Goal: Task Accomplishment & Management: Manage account settings

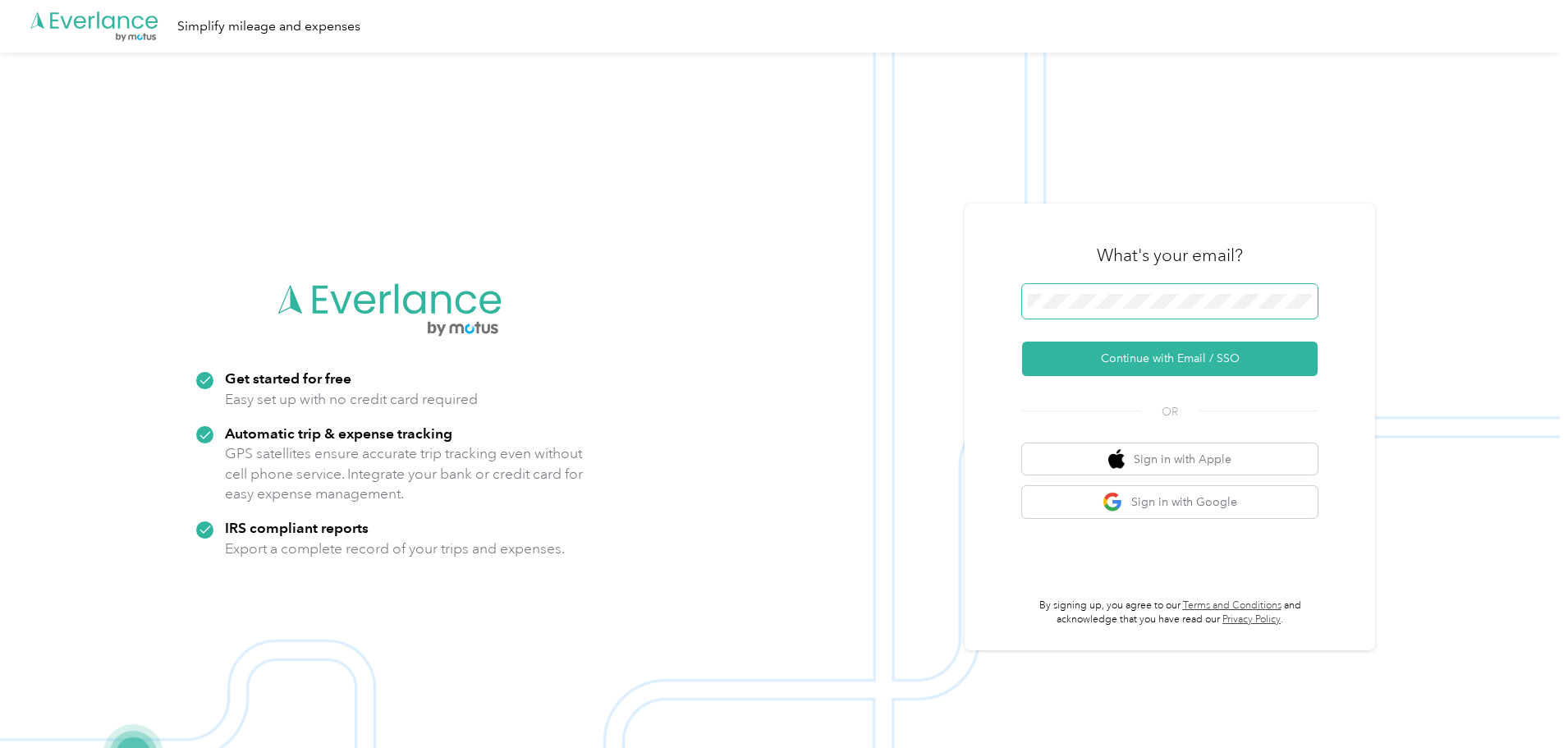
click at [1133, 309] on span at bounding box center [1170, 301] width 296 height 35
click at [1150, 364] on button "Continue with Email / SSO" at bounding box center [1170, 359] width 296 height 35
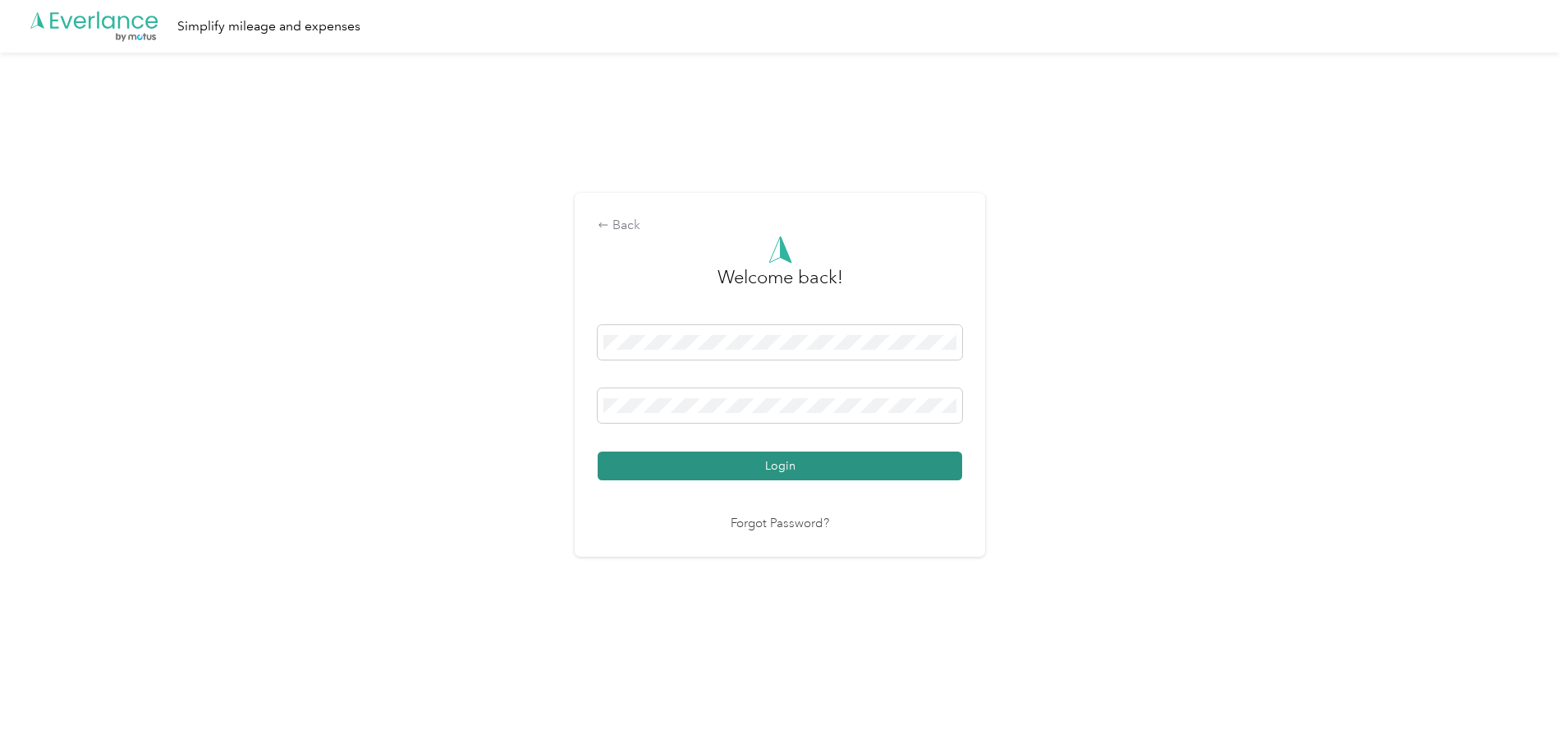
click at [765, 465] on button "Login" at bounding box center [779, 466] width 365 height 29
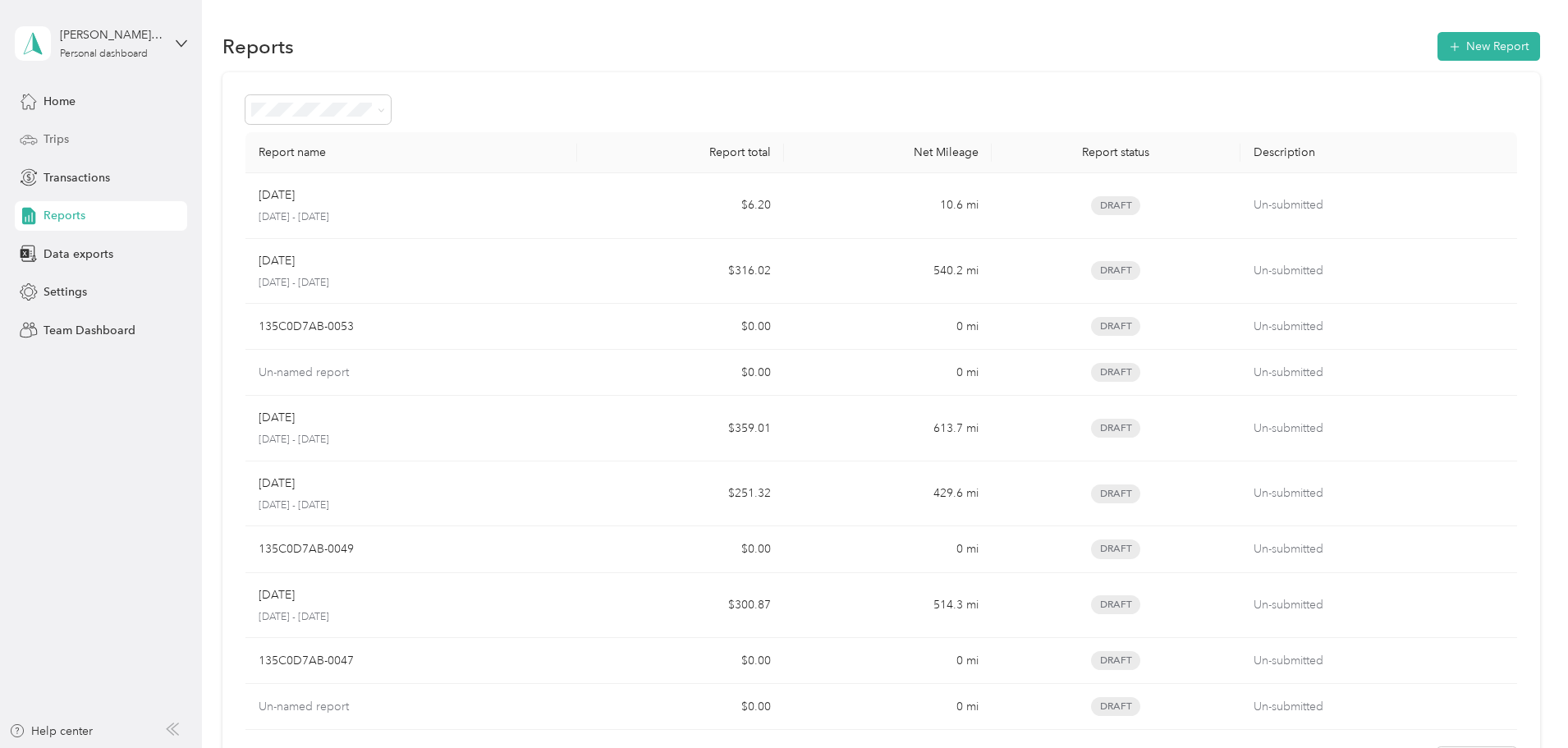
click at [66, 136] on span "Trips" at bounding box center [56, 138] width 25 height 17
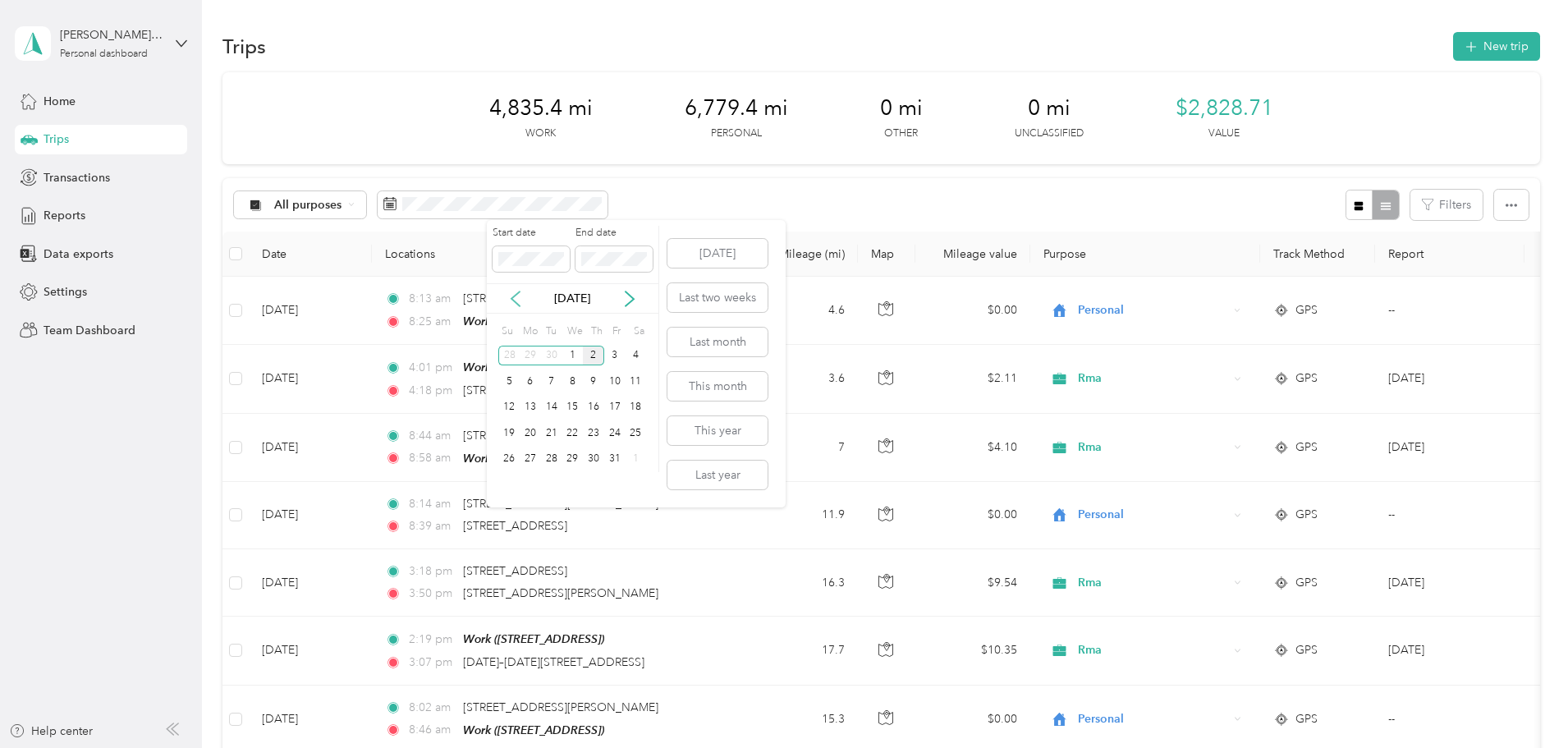
click at [521, 298] on icon at bounding box center [516, 298] width 16 height 16
click at [532, 350] on div "1" at bounding box center [529, 356] width 21 height 21
click at [553, 459] on div "30" at bounding box center [551, 460] width 21 height 21
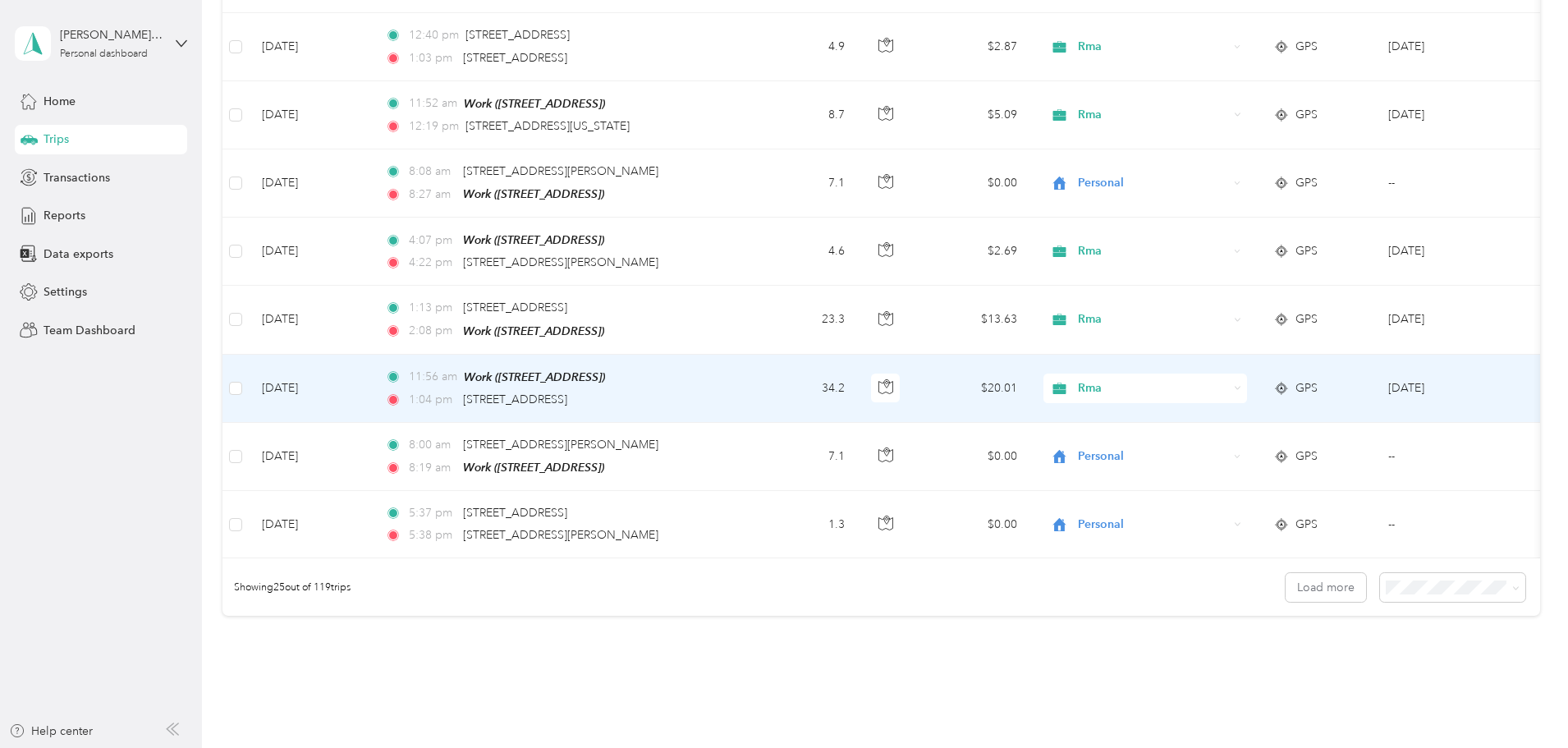
scroll to position [1514, 0]
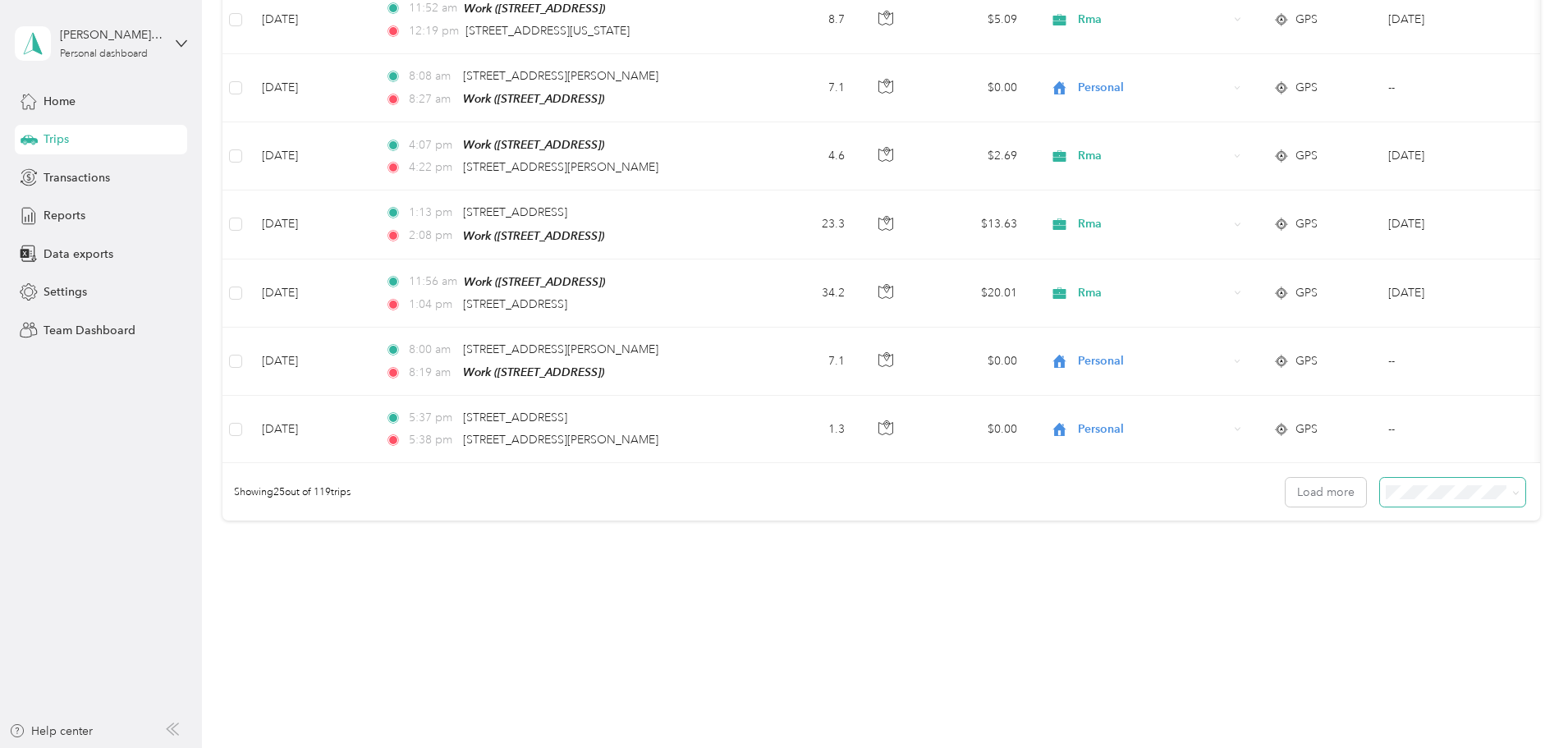
click at [1512, 493] on icon at bounding box center [1515, 493] width 7 height 7
click at [1311, 584] on div "100 per load" at bounding box center [1339, 580] width 122 height 17
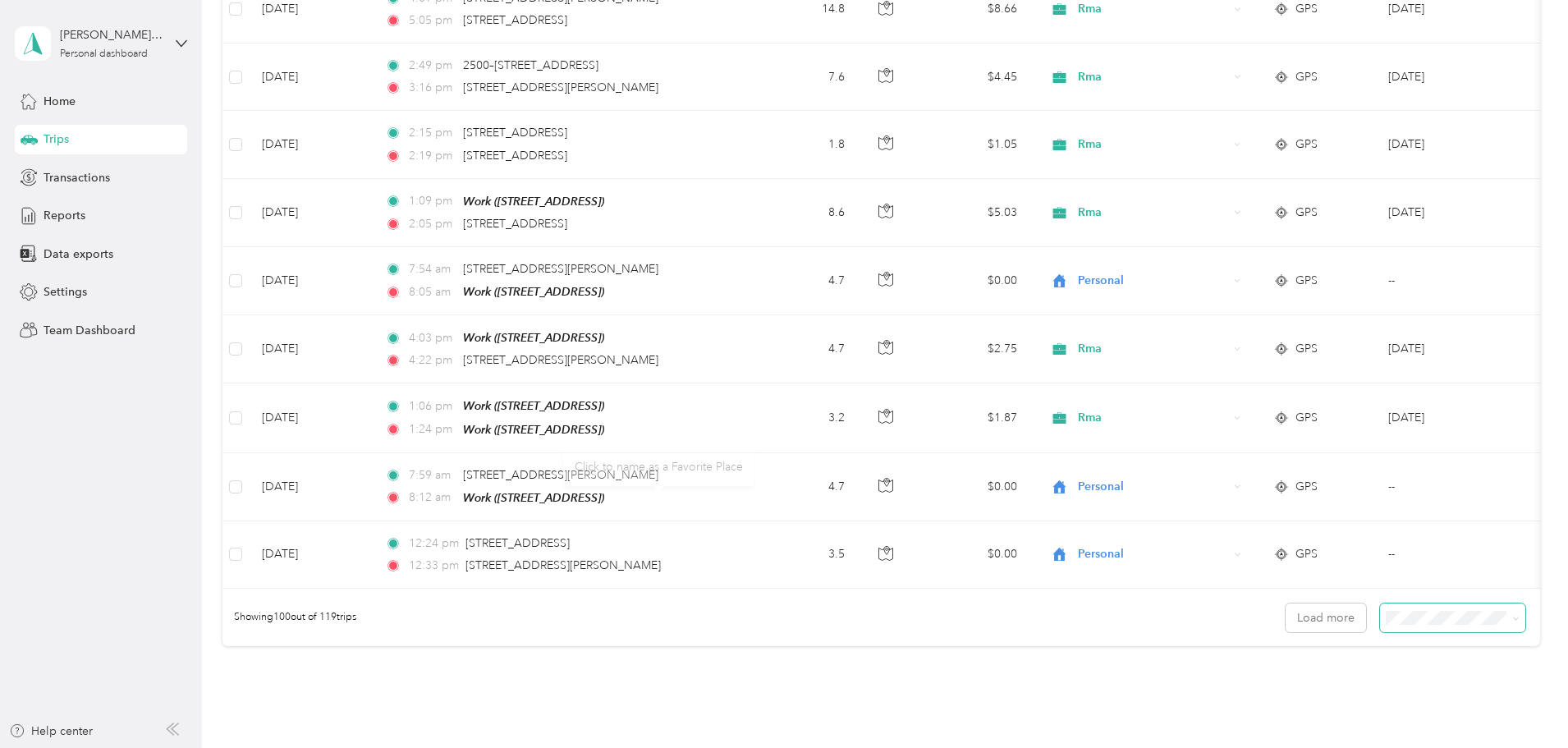
scroll to position [6580, 0]
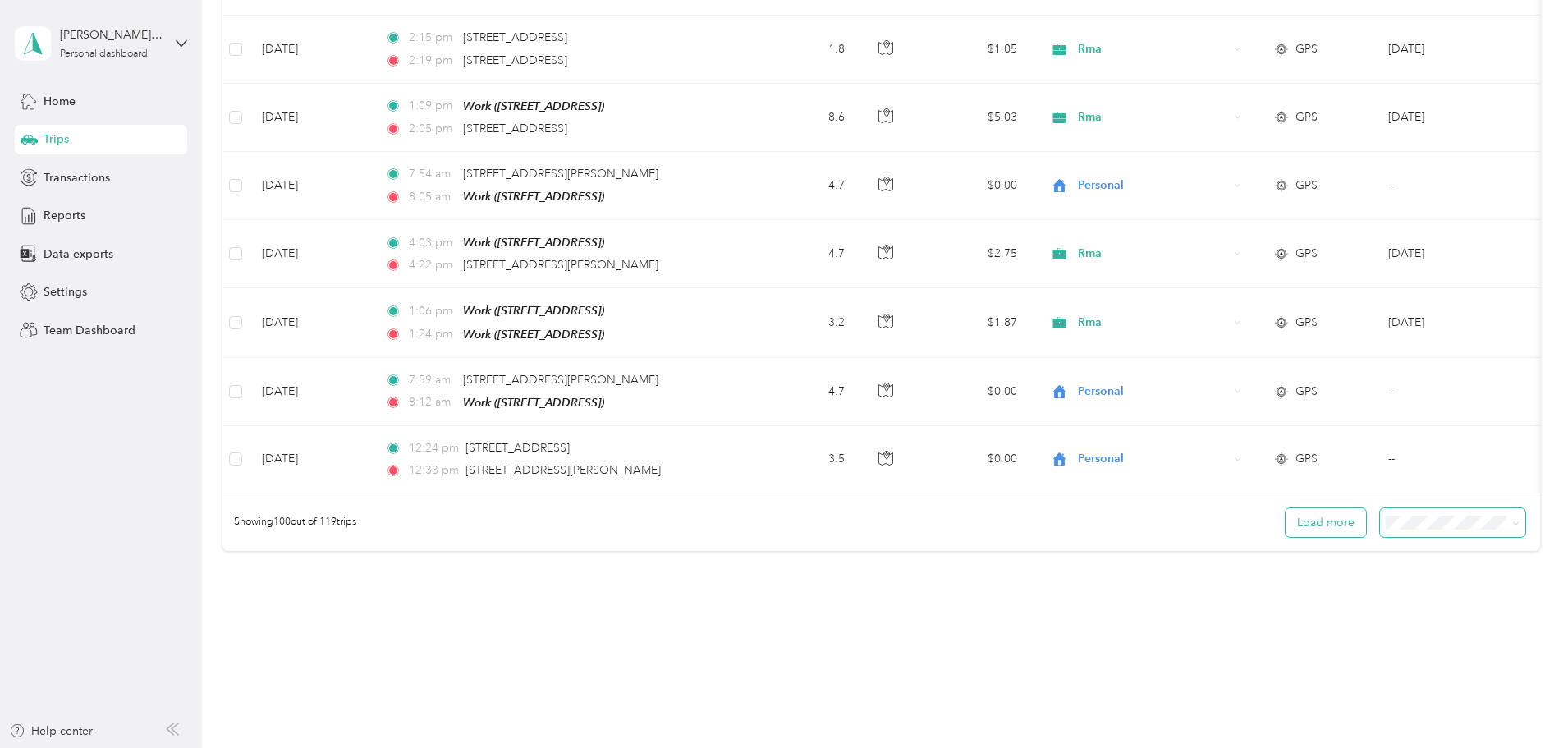
click at [1285, 509] on button "Load more" at bounding box center [1325, 523] width 80 height 29
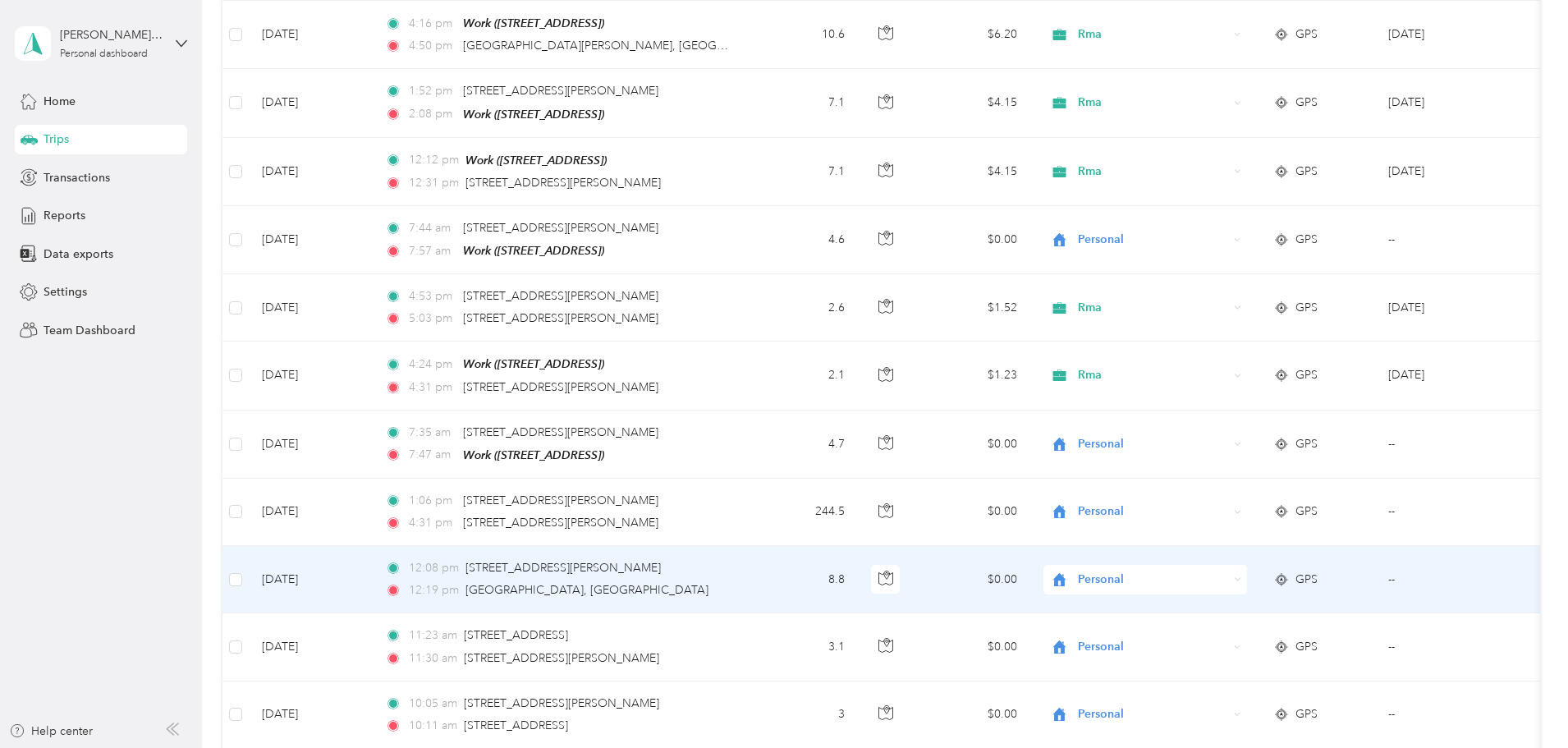
scroll to position [7535, 0]
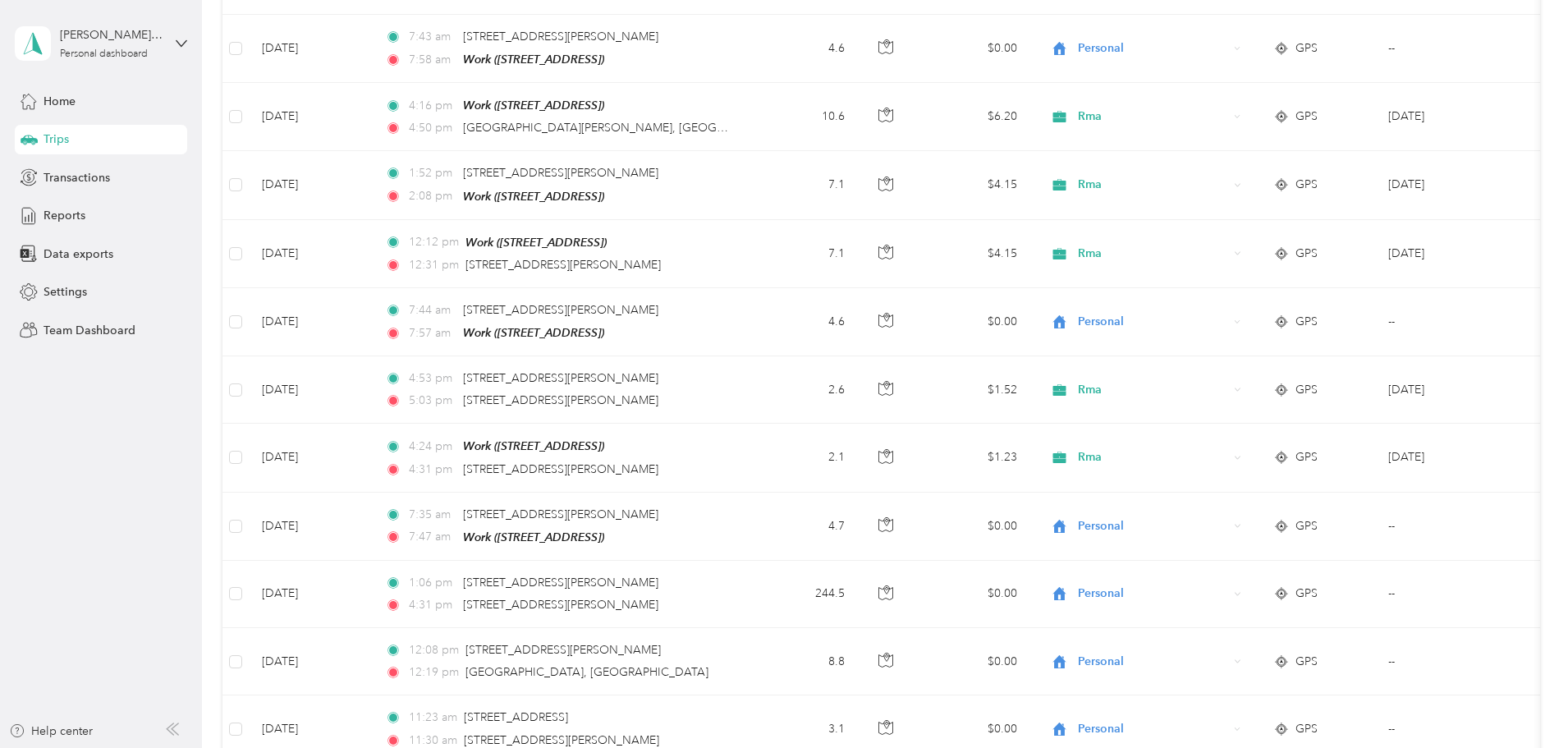
click at [75, 257] on span "Data exports" at bounding box center [78, 254] width 70 height 17
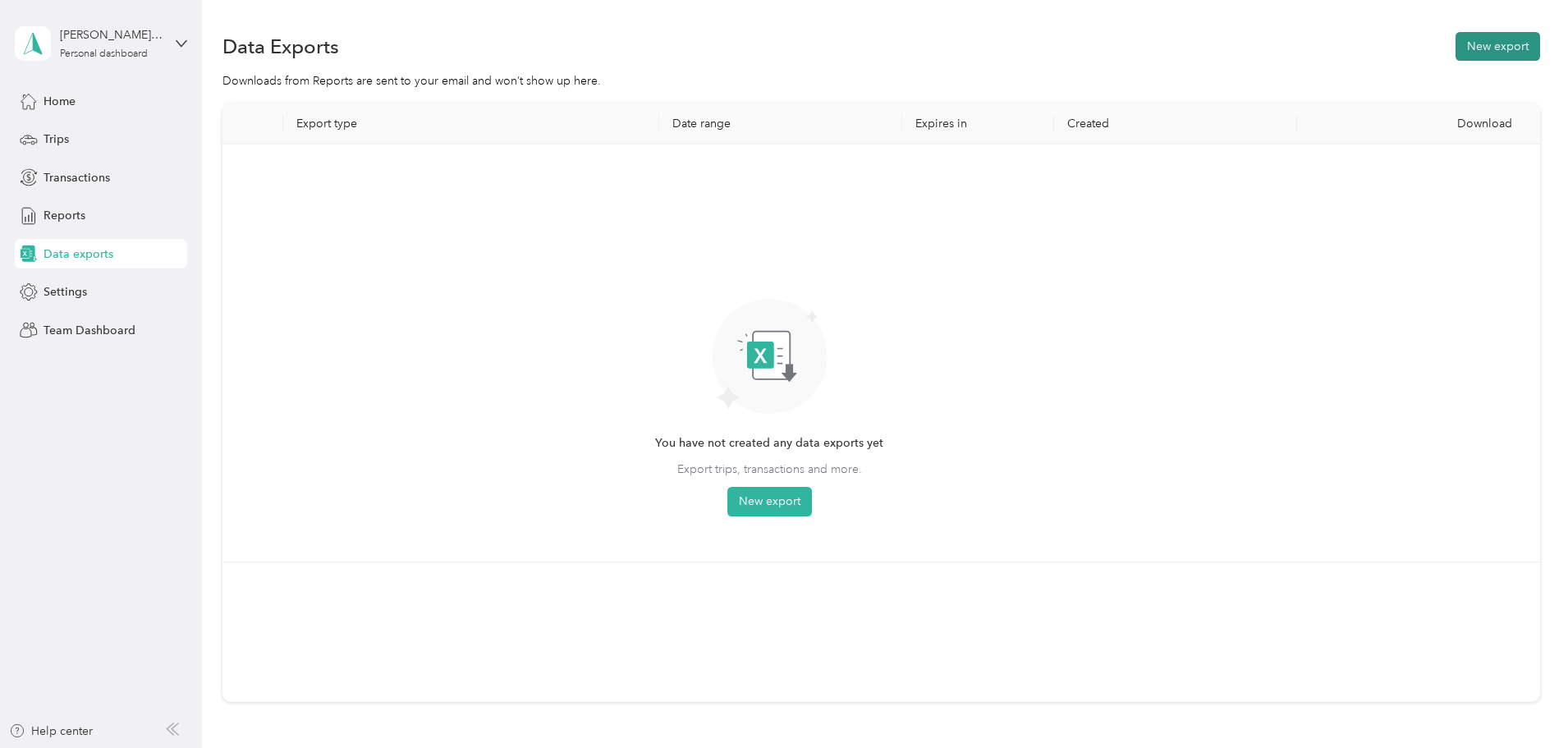
click at [1455, 48] on button "New export" at bounding box center [1497, 46] width 85 height 29
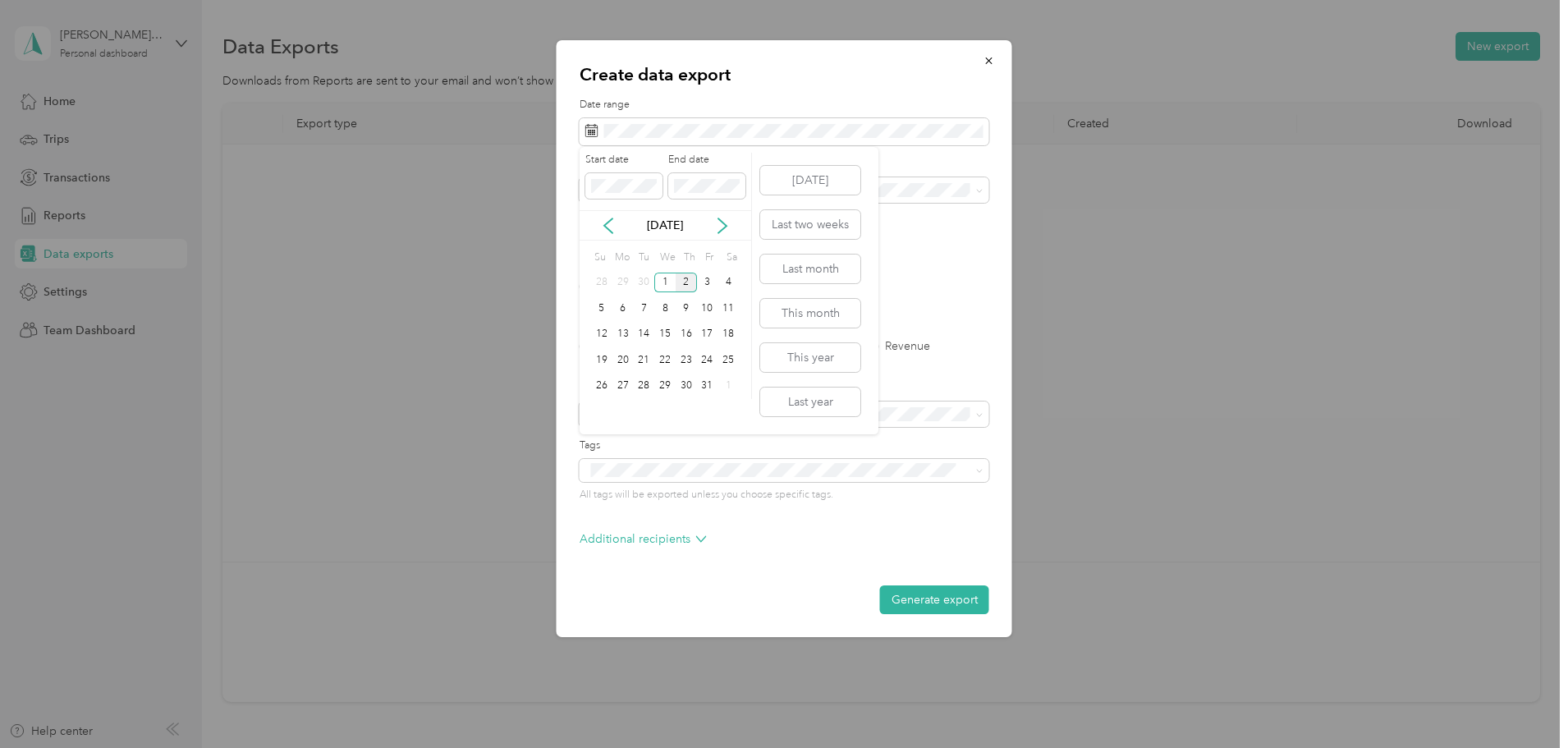
click at [618, 231] on div "[DATE]" at bounding box center [665, 225] width 172 height 17
click at [608, 223] on icon at bounding box center [608, 226] width 8 height 15
click at [618, 284] on div "1" at bounding box center [622, 283] width 21 height 21
click at [640, 381] on div "30" at bounding box center [643, 386] width 21 height 21
click at [631, 350] on label "Trips" at bounding box center [648, 347] width 42 height 12
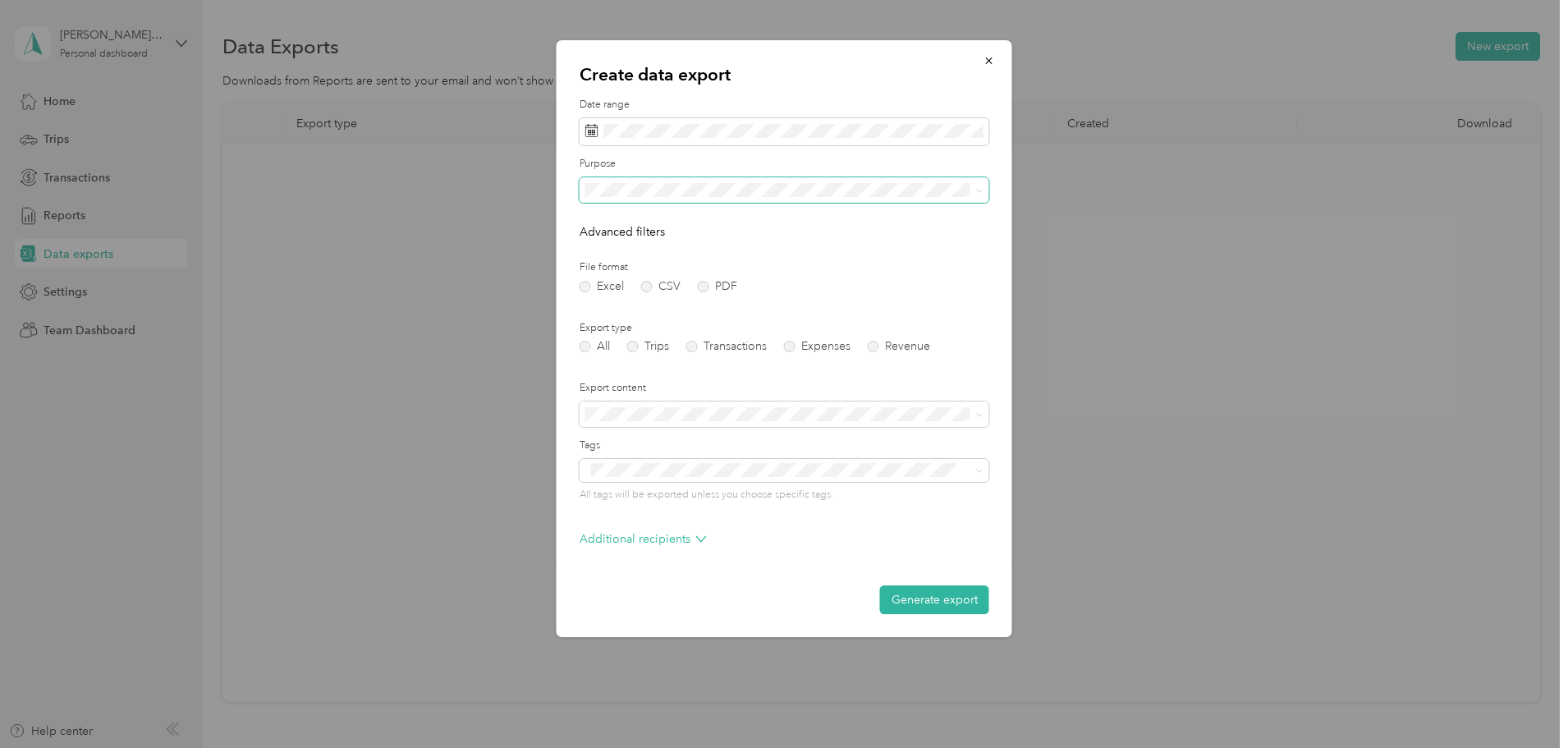
click at [643, 197] on span at bounding box center [784, 190] width 409 height 26
click at [976, 187] on icon at bounding box center [980, 191] width 7 height 7
drag, startPoint x: 601, startPoint y: 306, endPoint x: 615, endPoint y: 331, distance: 28.7
click at [601, 308] on span "Rma" at bounding box center [602, 305] width 22 height 14
click at [922, 601] on button "Generate export" at bounding box center [934, 600] width 109 height 29
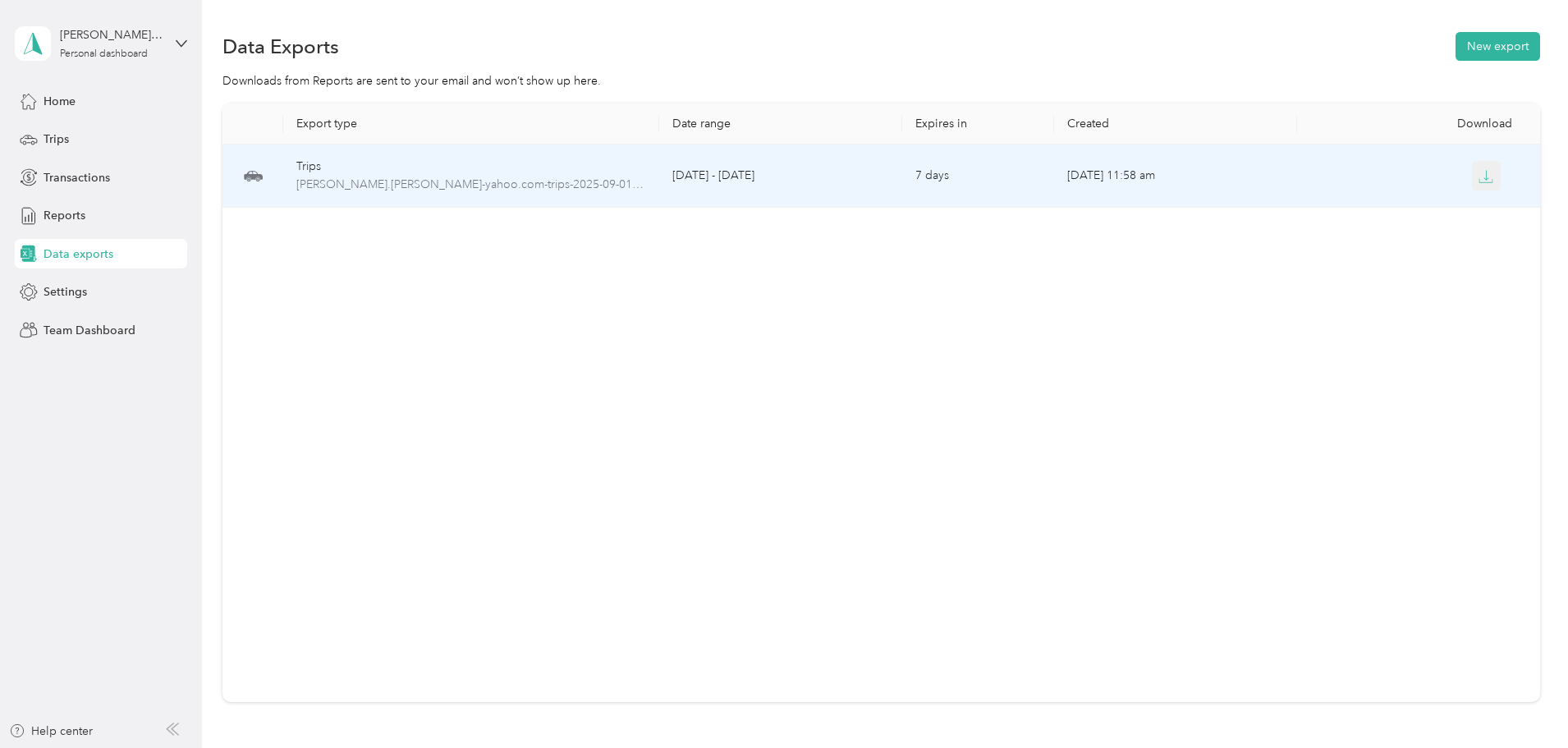
click at [1472, 184] on button "button" at bounding box center [1486, 176] width 29 height 29
